Goal: Task Accomplishment & Management: Complete application form

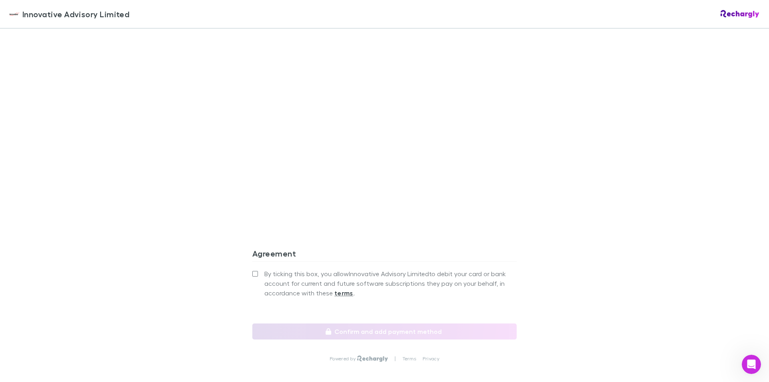
scroll to position [641, 0]
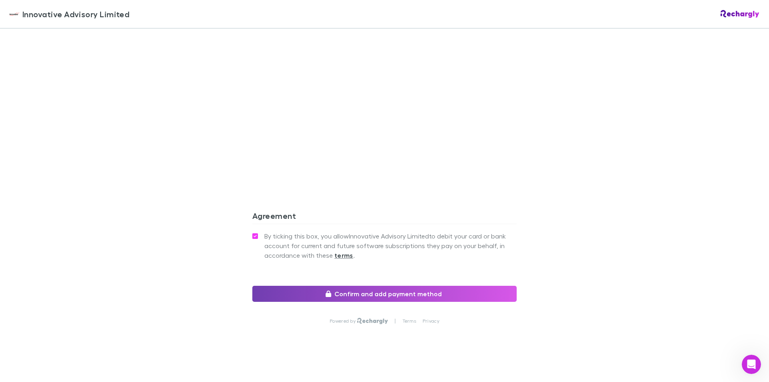
click at [357, 300] on button "Confirm and add payment method" at bounding box center [384, 294] width 264 height 16
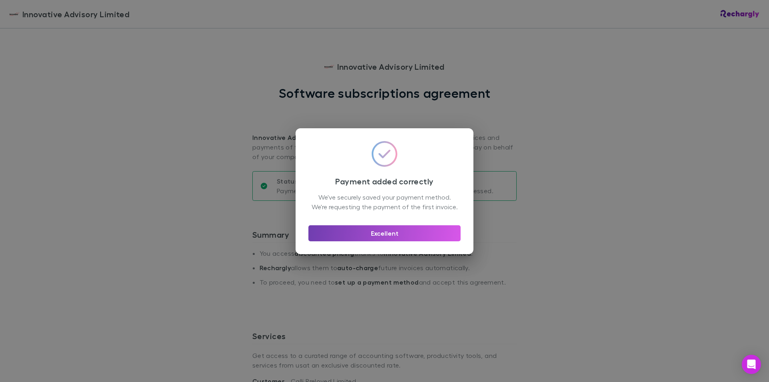
click at [422, 240] on button "Excellent" at bounding box center [385, 233] width 152 height 16
